Goal: Find specific page/section: Find specific page/section

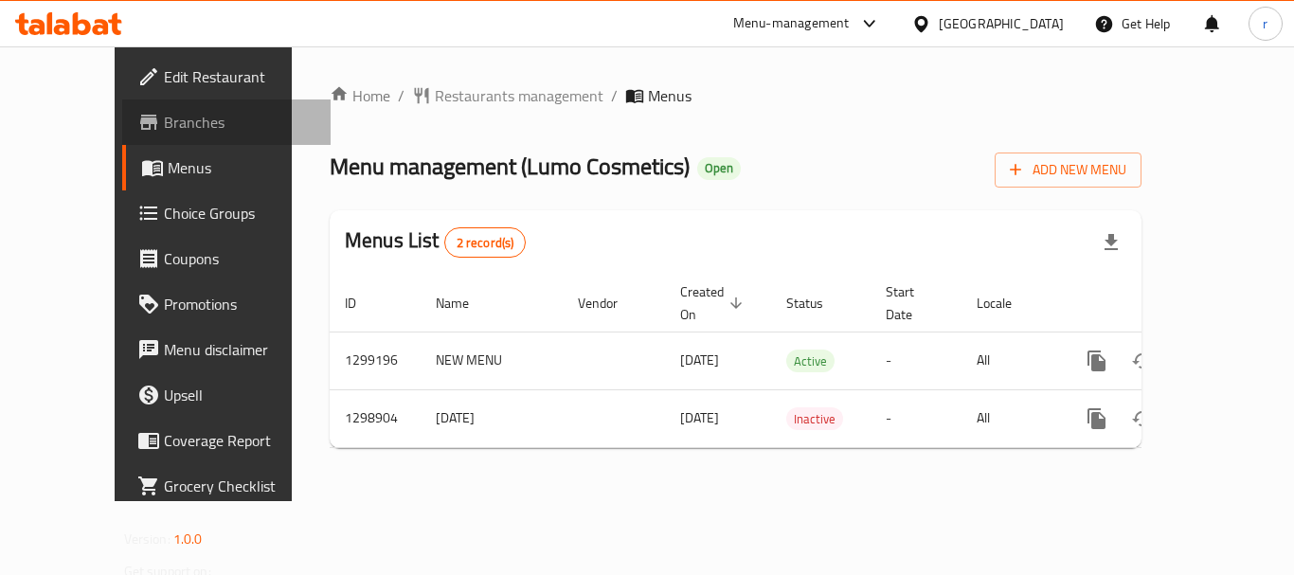
click at [164, 121] on span "Branches" at bounding box center [240, 122] width 152 height 23
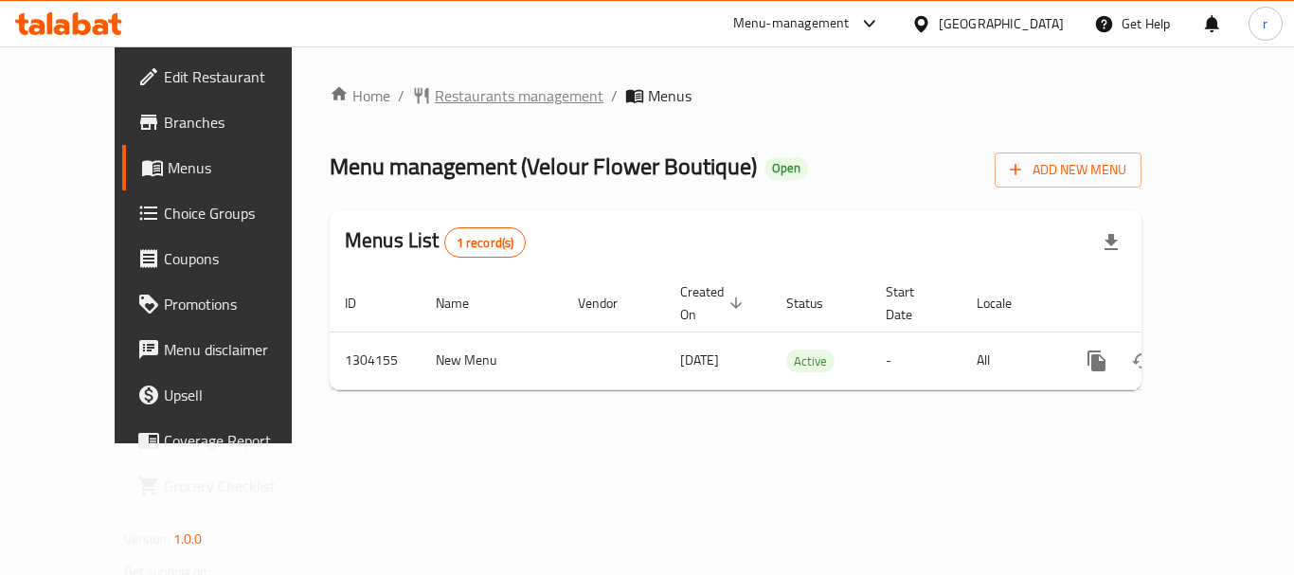
click at [435, 102] on span "Restaurants management" at bounding box center [519, 95] width 169 height 23
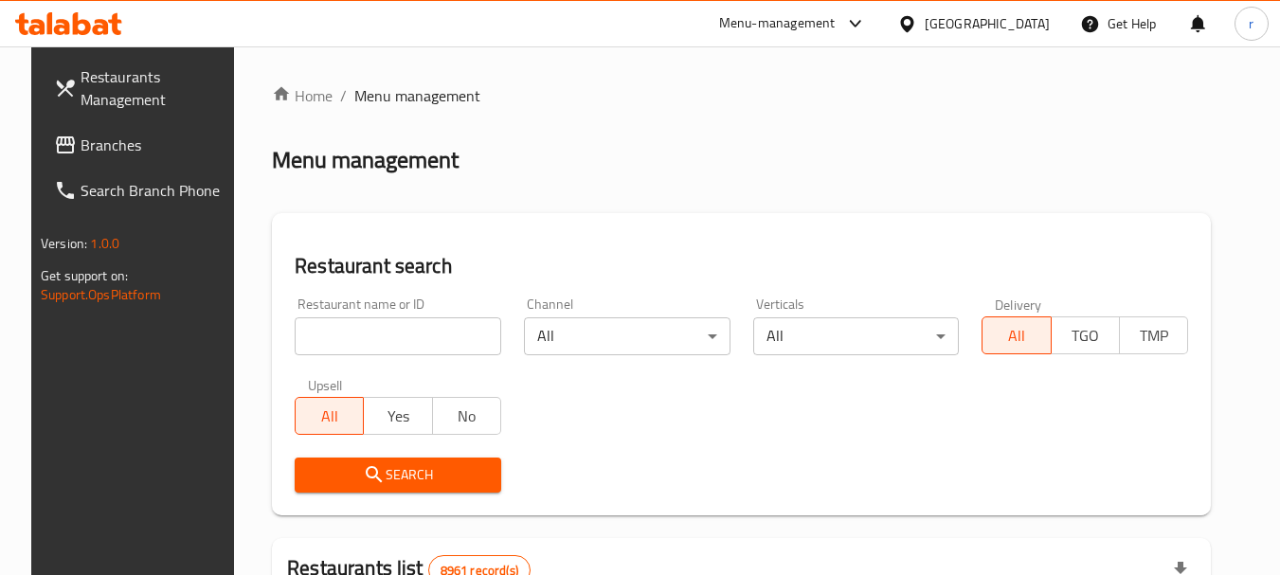
click at [318, 341] on input "search" at bounding box center [398, 336] width 207 height 38
paste input "703085"
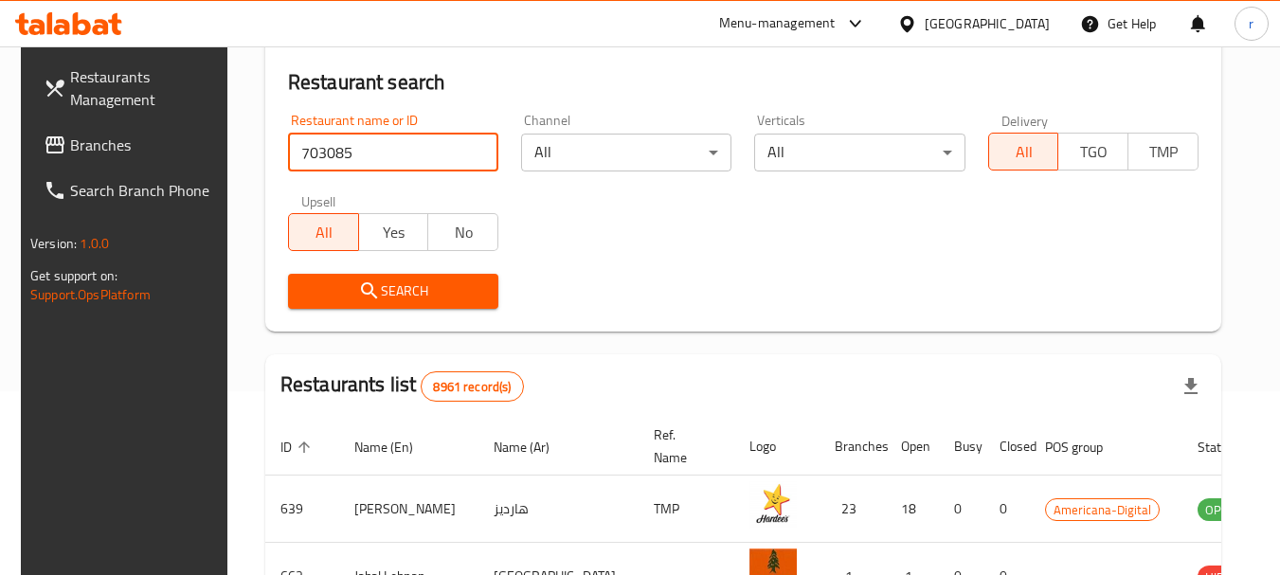
scroll to position [189, 0]
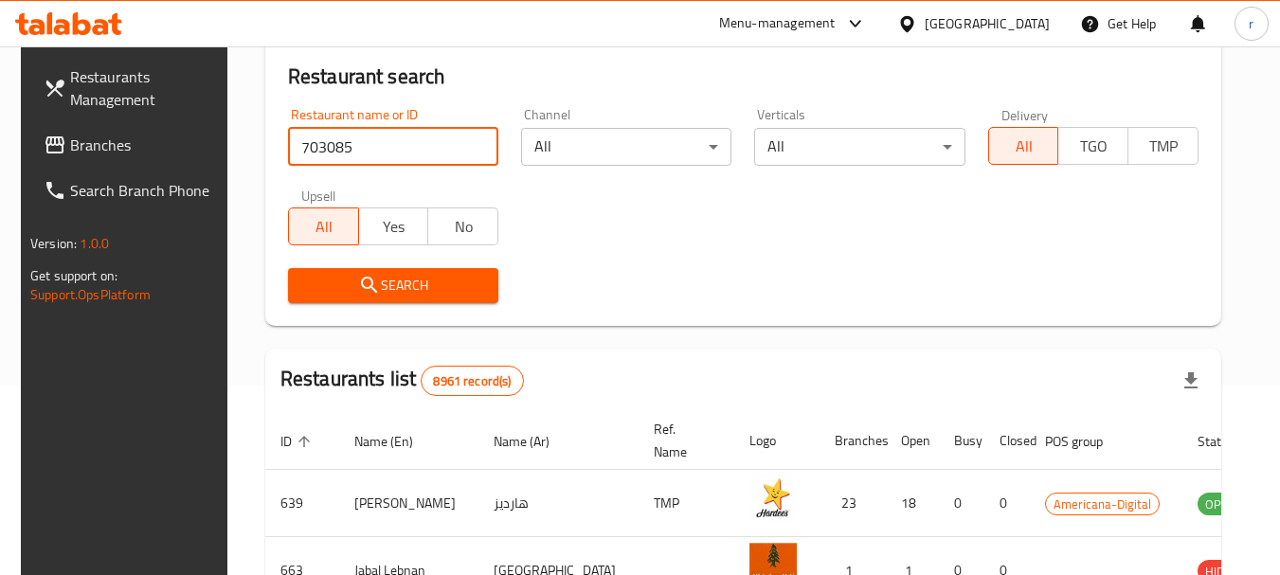
type input "703085"
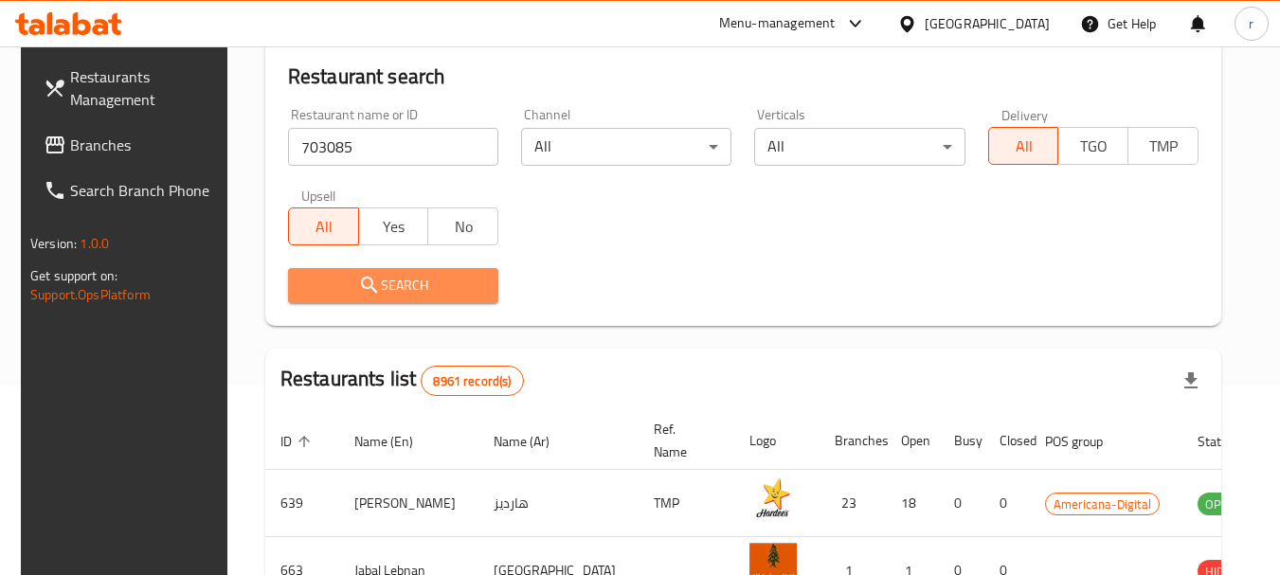
click at [390, 272] on button "Search" at bounding box center [393, 285] width 210 height 35
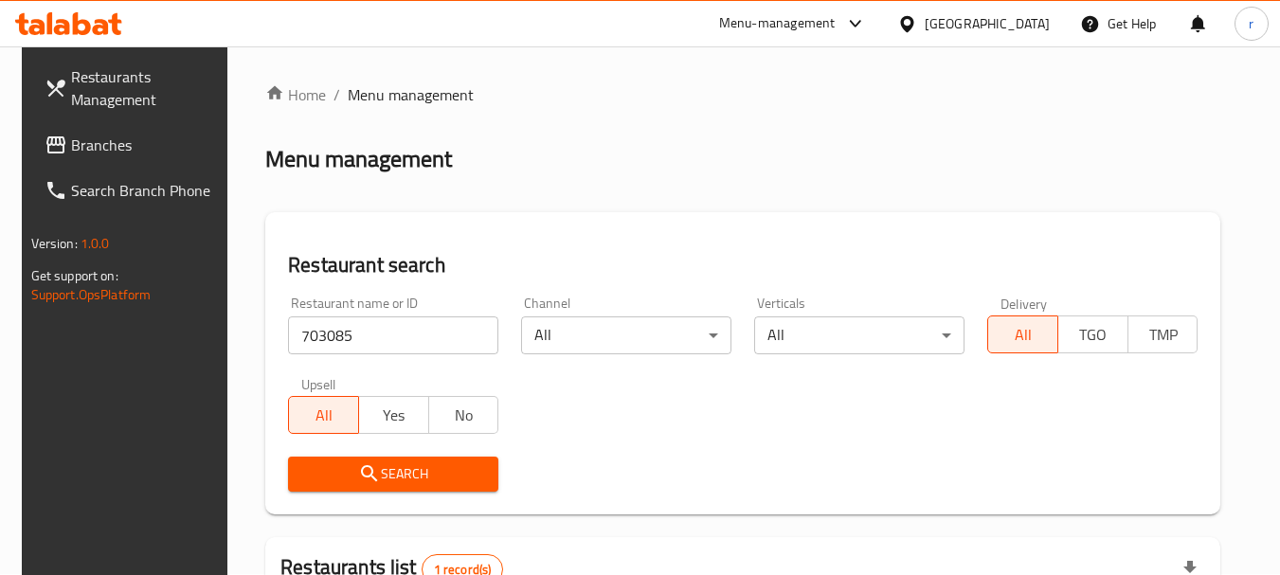
scroll to position [0, 0]
drag, startPoint x: 896, startPoint y: 15, endPoint x: 885, endPoint y: 29, distance: 18.2
click at [836, 15] on div "Menu-management" at bounding box center [777, 23] width 117 height 23
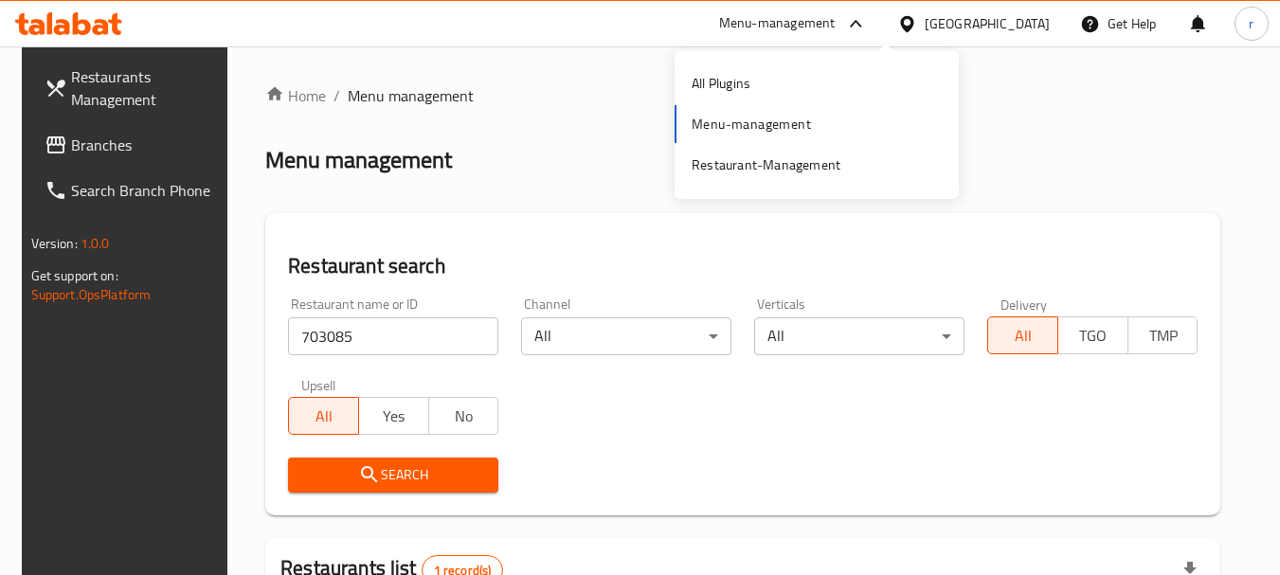
click at [730, 134] on div "All Plugins Menu-management Restaurant-Management" at bounding box center [816, 125] width 284 height 126
click at [750, 168] on div "Restaurant-Management" at bounding box center [766, 164] width 149 height 21
